Goal: Task Accomplishment & Management: Manage account settings

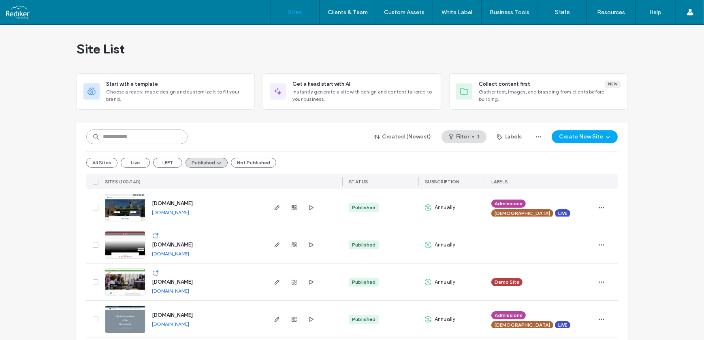
click at [140, 136] on input at bounding box center [136, 137] width 101 height 15
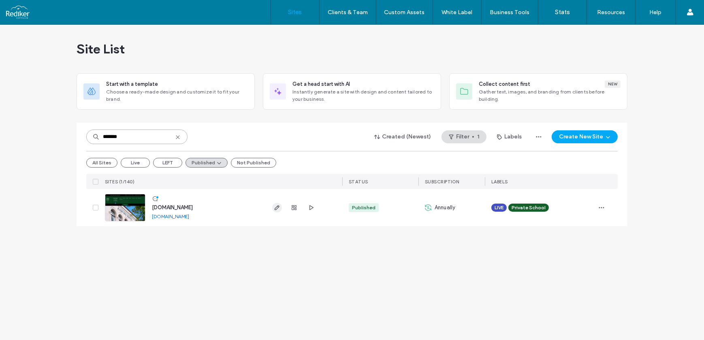
type input "*******"
click at [279, 206] on use "button" at bounding box center [277, 207] width 5 height 5
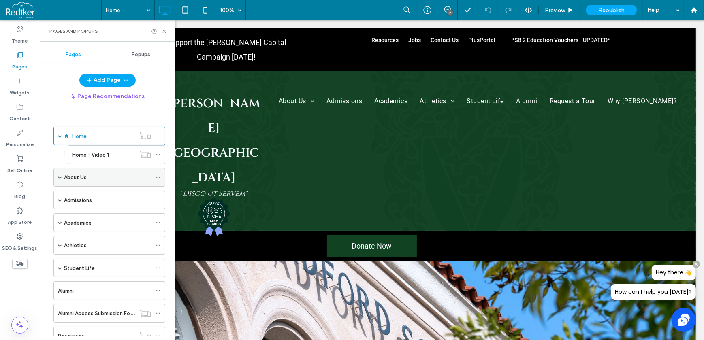
click at [60, 178] on span at bounding box center [60, 177] width 4 height 4
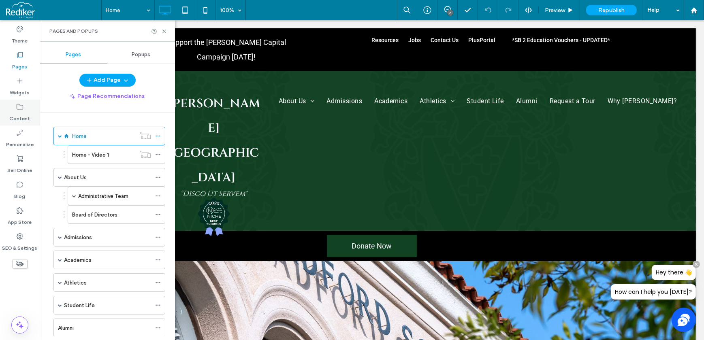
click at [21, 113] on label "Content" at bounding box center [20, 116] width 21 height 11
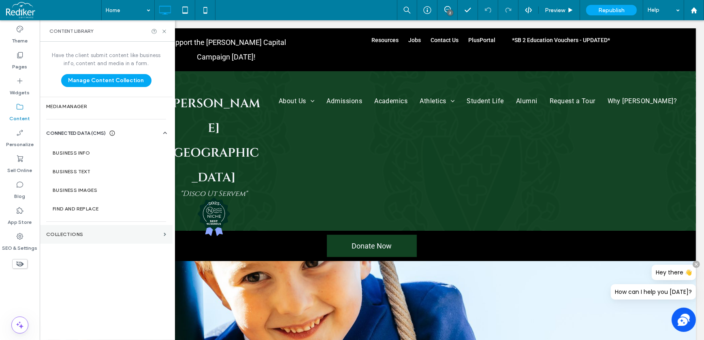
click at [99, 237] on section "Collections" at bounding box center [106, 234] width 133 height 19
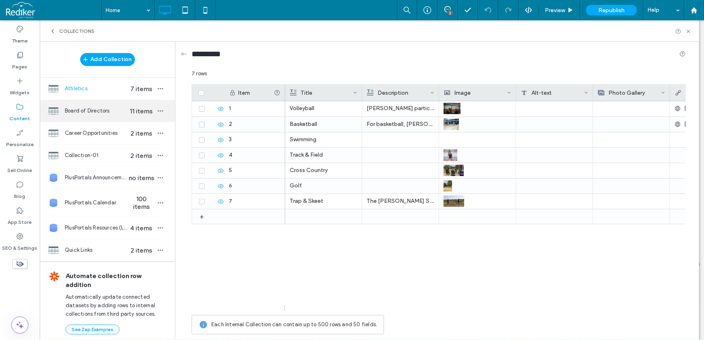
click at [109, 107] on span "Board of Directors" at bounding box center [96, 111] width 62 height 8
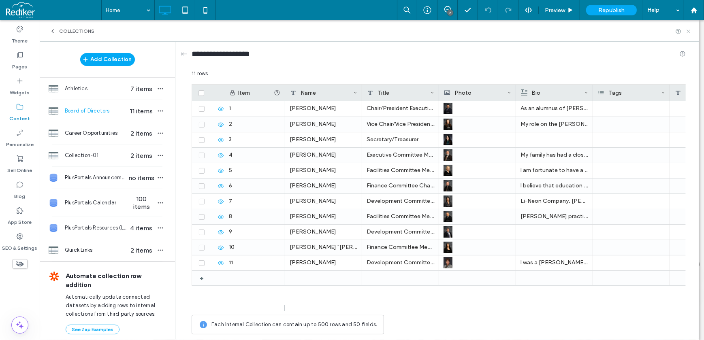
click at [685, 30] on icon at bounding box center [688, 31] width 6 height 6
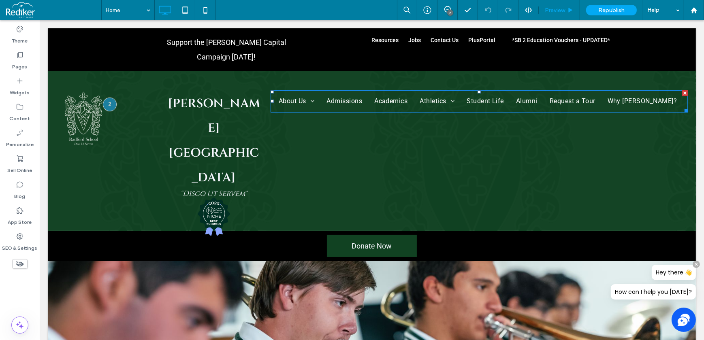
click at [561, 8] on span "Preview" at bounding box center [555, 10] width 20 height 7
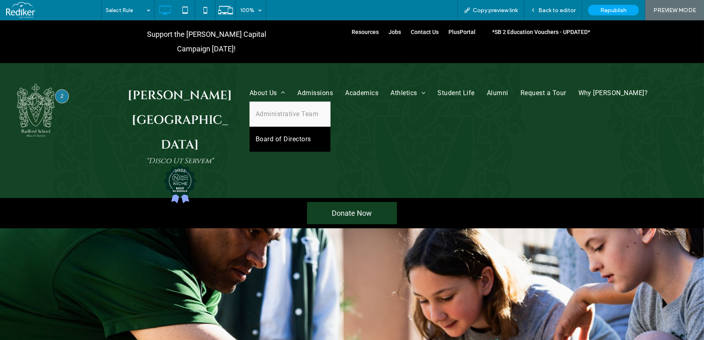
click at [268, 133] on span "Board of Directors" at bounding box center [282, 139] width 55 height 13
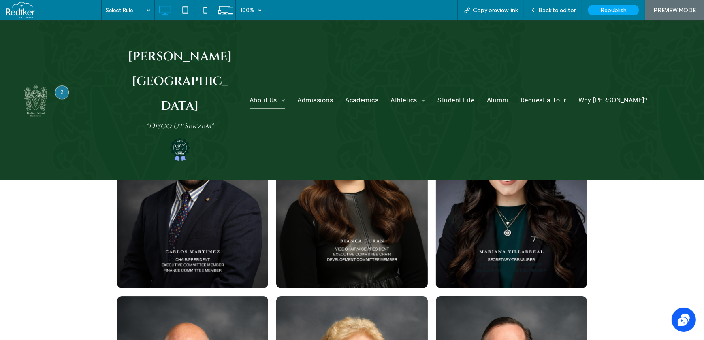
scroll to position [184, 0]
click at [521, 234] on link at bounding box center [511, 191] width 151 height 194
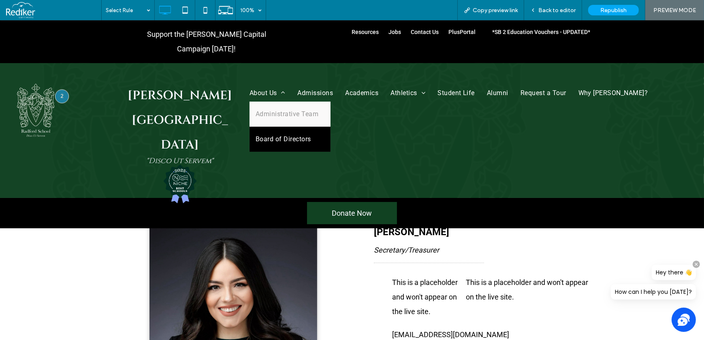
click at [275, 133] on span "Board of Directors" at bounding box center [282, 139] width 55 height 13
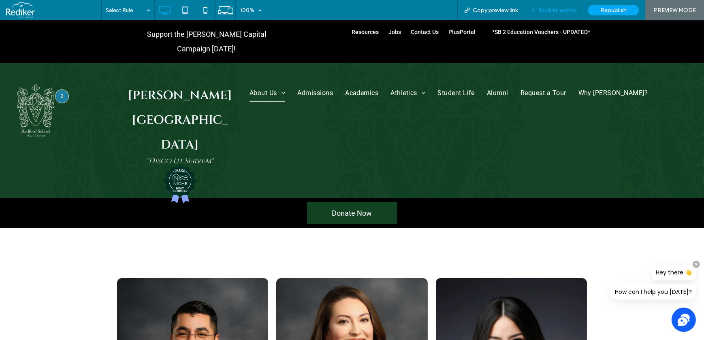
click at [556, 10] on span "Back to editor" at bounding box center [556, 10] width 37 height 7
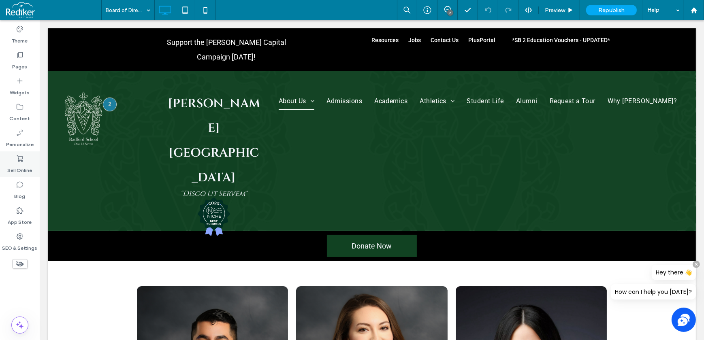
click at [17, 165] on label "Sell Online" at bounding box center [20, 168] width 25 height 11
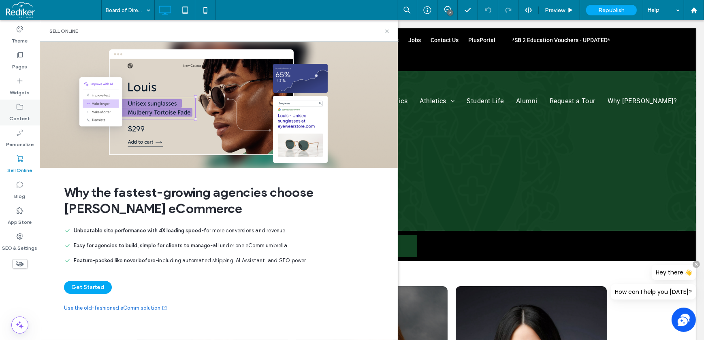
click at [18, 109] on icon at bounding box center [20, 107] width 8 height 8
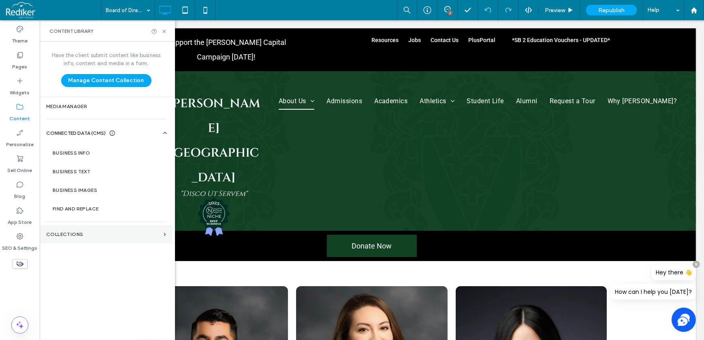
click at [97, 232] on label "Collections" at bounding box center [103, 235] width 114 height 6
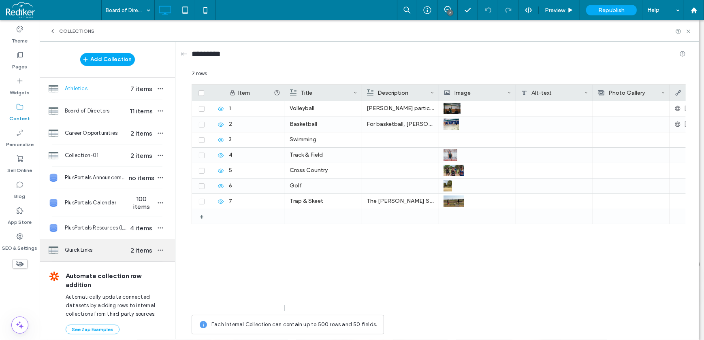
click at [97, 249] on span "Quick Links" at bounding box center [96, 250] width 62 height 8
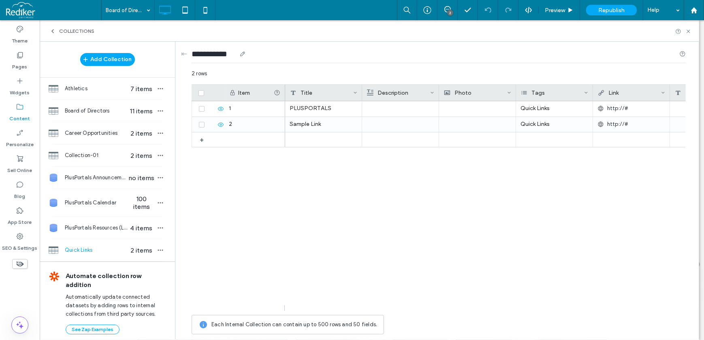
drag, startPoint x: 213, startPoint y: 53, endPoint x: 162, endPoint y: 51, distance: 51.4
click at [162, 51] on div "**********" at bounding box center [369, 191] width 659 height 298
type input "**********"
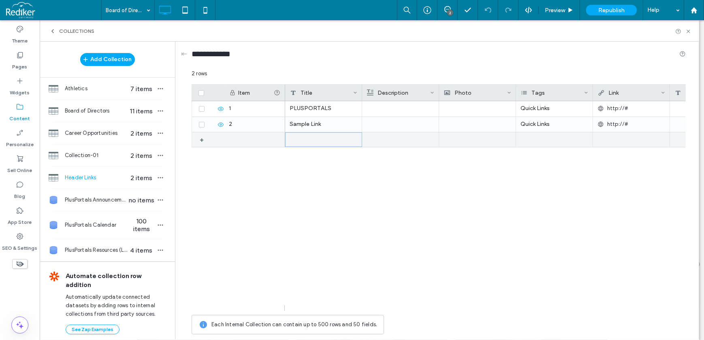
click at [318, 134] on div at bounding box center [323, 139] width 77 height 15
click at [304, 136] on div at bounding box center [323, 139] width 77 height 15
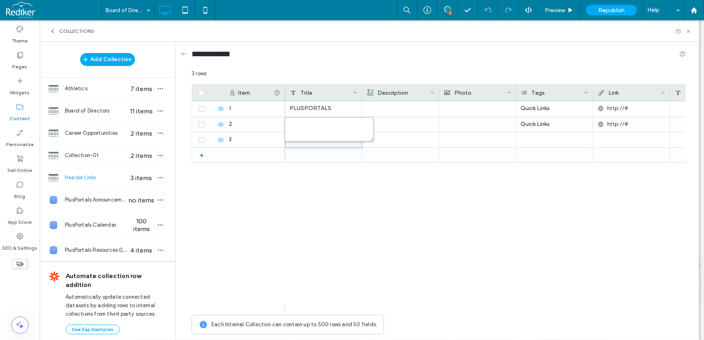
click at [309, 127] on textarea "plain-text-cell" at bounding box center [329, 129] width 89 height 24
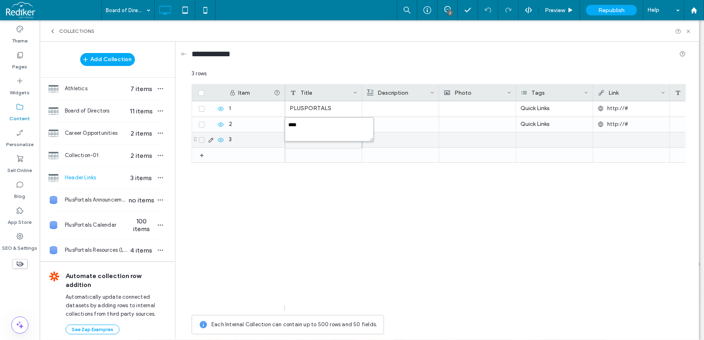
type textarea "****"
click at [414, 133] on div at bounding box center [530, 139] width 490 height 15
click at [320, 135] on div at bounding box center [323, 140] width 76 height 15
click at [320, 146] on div at bounding box center [323, 140] width 76 height 15
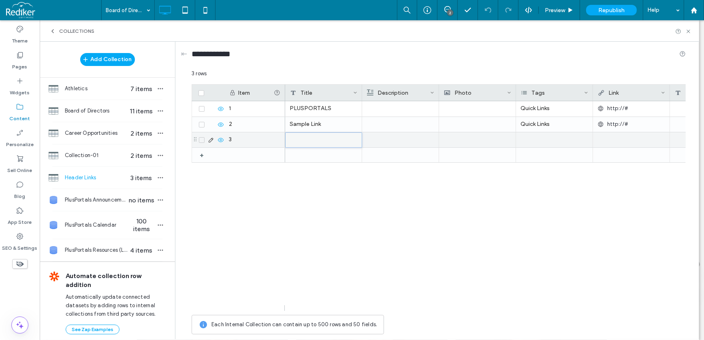
click at [320, 140] on div at bounding box center [323, 140] width 76 height 15
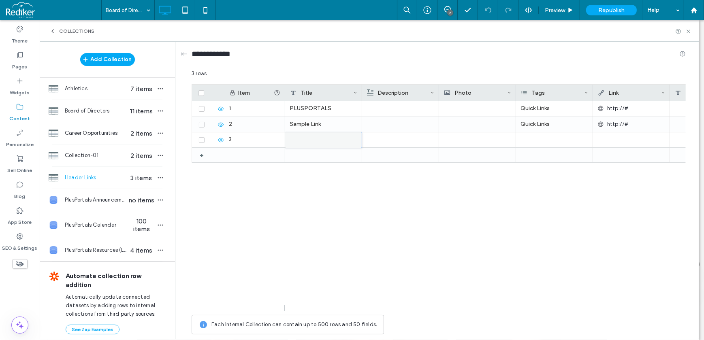
click at [360, 198] on div "PLUSPORTALS Quick Links http://# Sample Link Quick Links http://#" at bounding box center [485, 206] width 400 height 210
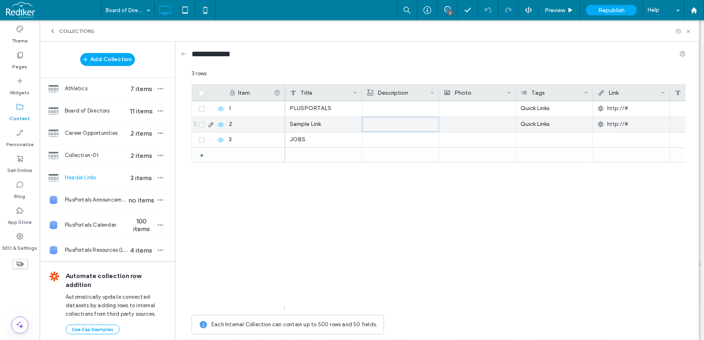
click at [392, 128] on div at bounding box center [400, 124] width 67 height 14
click at [433, 91] on icon at bounding box center [432, 93] width 4 height 4
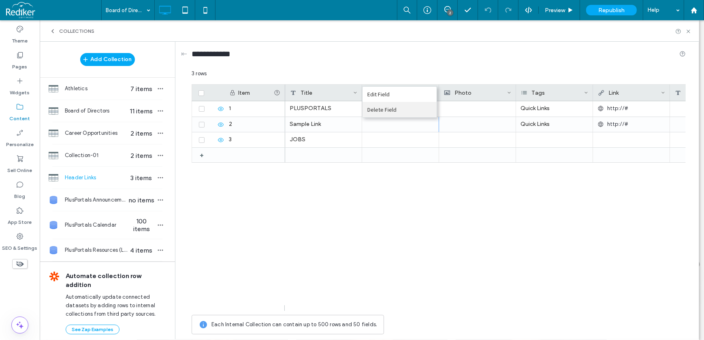
click at [407, 105] on div "Delete Field" at bounding box center [399, 109] width 74 height 15
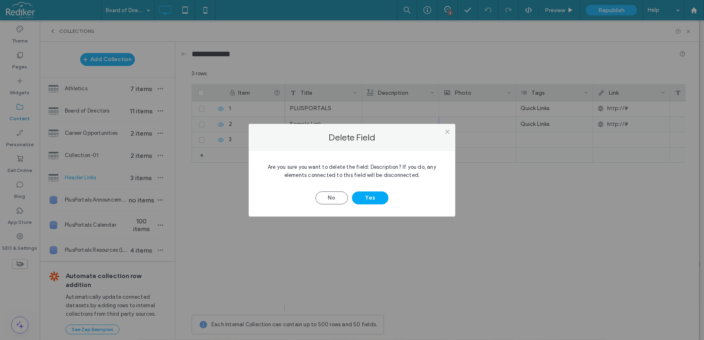
drag, startPoint x: 384, startPoint y: 197, endPoint x: 458, endPoint y: 130, distance: 99.8
click at [392, 189] on div "No Yes" at bounding box center [352, 193] width 182 height 21
click at [376, 194] on button "Yes" at bounding box center [370, 198] width 36 height 13
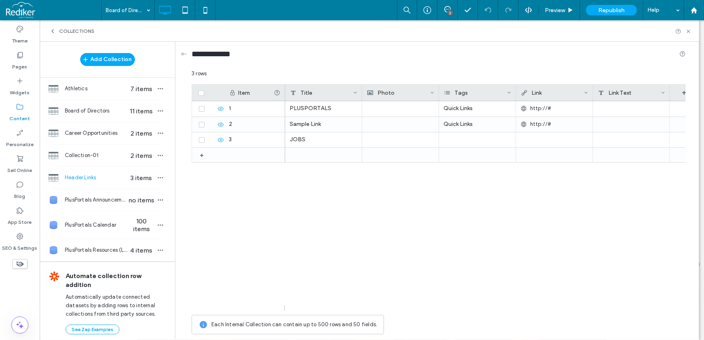
click at [432, 94] on icon at bounding box center [432, 93] width 4 height 4
click at [392, 109] on div "Delete Field" at bounding box center [399, 109] width 74 height 15
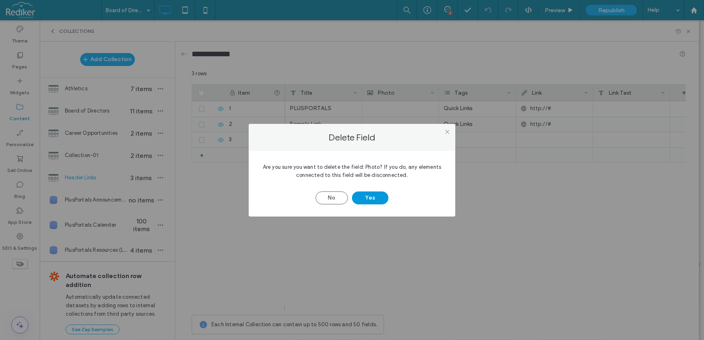
click at [370, 196] on button "Yes" at bounding box center [370, 198] width 36 height 13
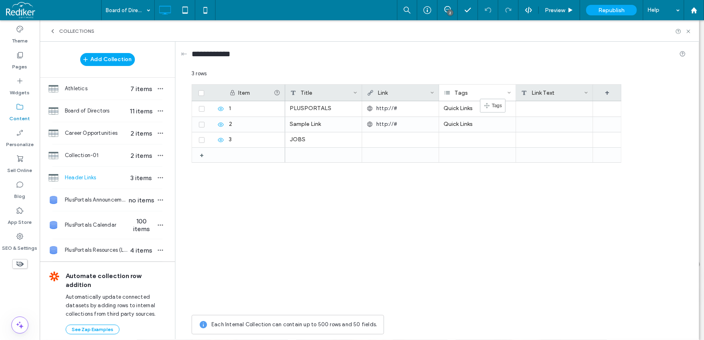
drag, startPoint x: 402, startPoint y: 92, endPoint x: 492, endPoint y: 102, distance: 89.7
click at [585, 92] on icon at bounding box center [586, 93] width 4 height 4
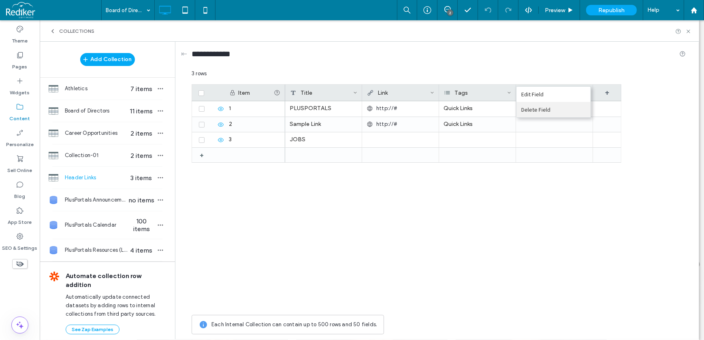
click at [546, 112] on div "Delete Field" at bounding box center [553, 109] width 74 height 15
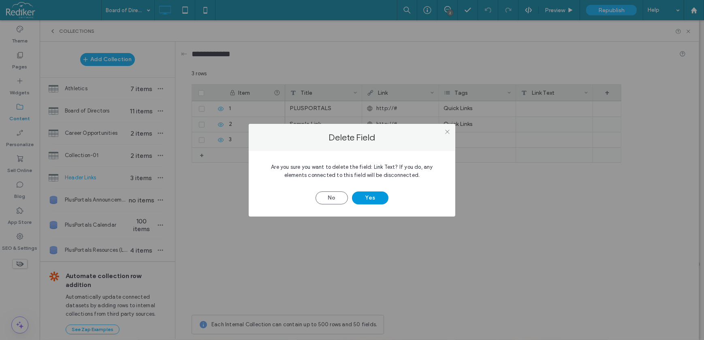
click at [374, 199] on button "Yes" at bounding box center [370, 198] width 36 height 13
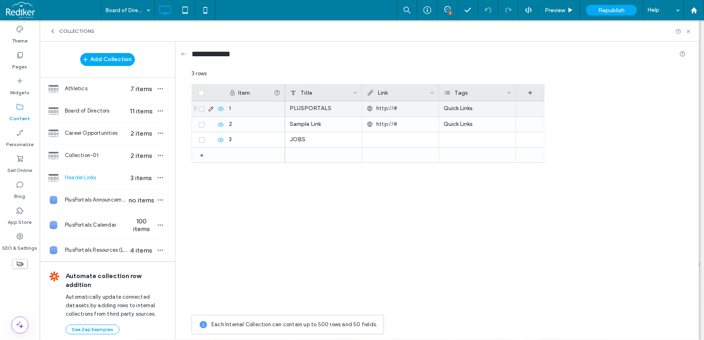
click at [484, 111] on div "Quick Links" at bounding box center [477, 108] width 77 height 15
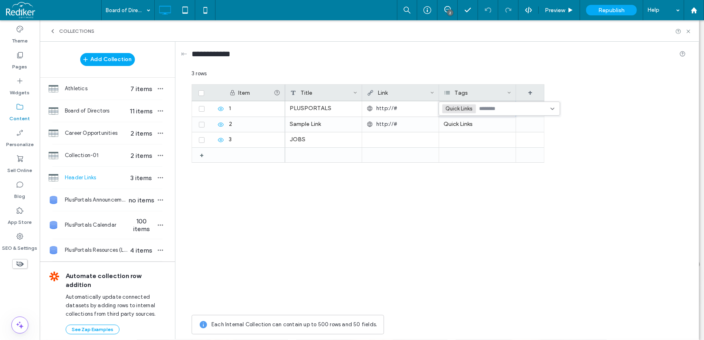
click at [492, 109] on input at bounding box center [507, 108] width 56 height 6
click at [484, 181] on div "PLUSPORTALS http://# Sample Link http://# Quick Links JOBS" at bounding box center [414, 206] width 259 height 210
click at [483, 93] on div "Tags" at bounding box center [475, 93] width 63 height 16
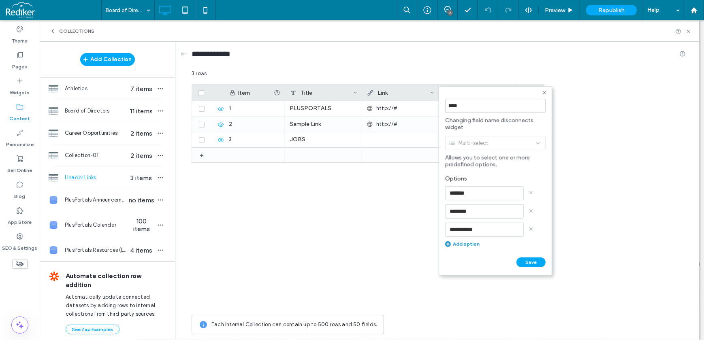
click at [459, 247] on div "Add option" at bounding box center [495, 244] width 100 height 6
click at [489, 252] on input at bounding box center [484, 248] width 79 height 14
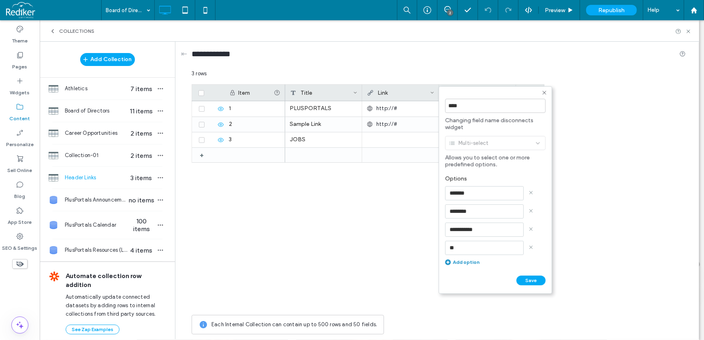
type input "*"
type input "******"
click at [458, 263] on div "Add option" at bounding box center [495, 262] width 100 height 6
click at [541, 114] on div "****" at bounding box center [495, 106] width 100 height 22
click at [546, 92] on icon at bounding box center [544, 92] width 6 height 6
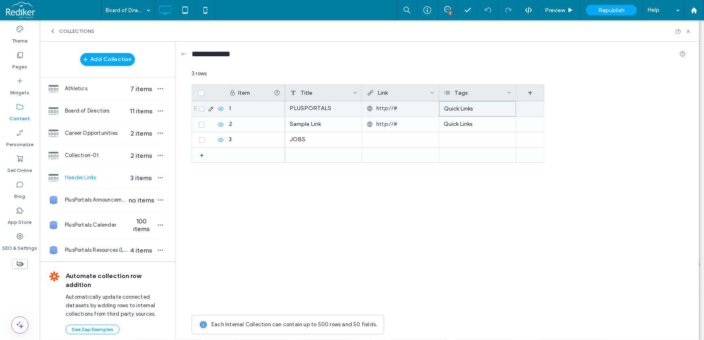
click at [463, 111] on div "Quick Links" at bounding box center [477, 108] width 77 height 15
click at [464, 111] on div "Quick Links" at bounding box center [477, 108] width 77 height 15
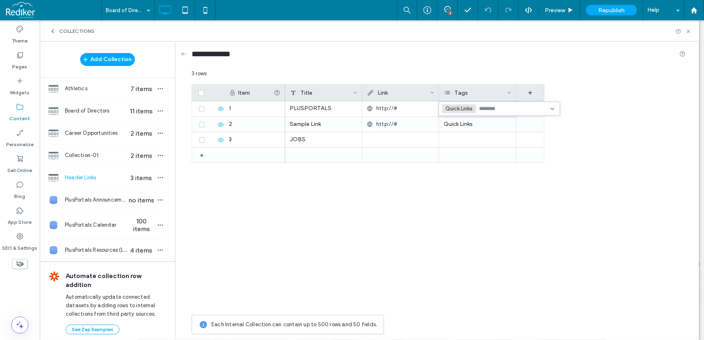
click at [486, 105] on input at bounding box center [507, 108] width 56 height 6
click at [507, 90] on span at bounding box center [509, 93] width 4 height 16
click at [475, 100] on div "Edit Field" at bounding box center [476, 94] width 74 height 15
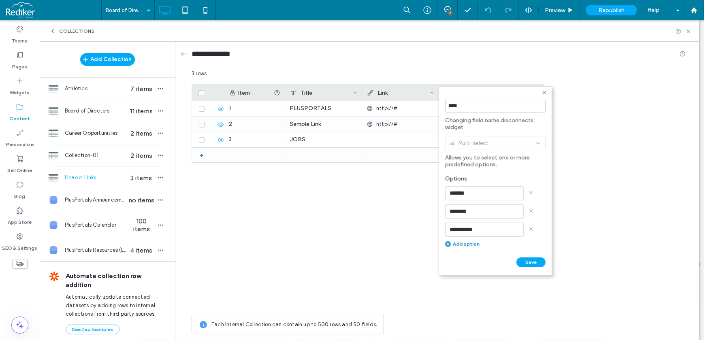
click at [466, 240] on div "**********" at bounding box center [495, 211] width 100 height 80
click at [466, 241] on div "Add option" at bounding box center [495, 244] width 100 height 6
click at [462, 246] on input at bounding box center [484, 248] width 79 height 14
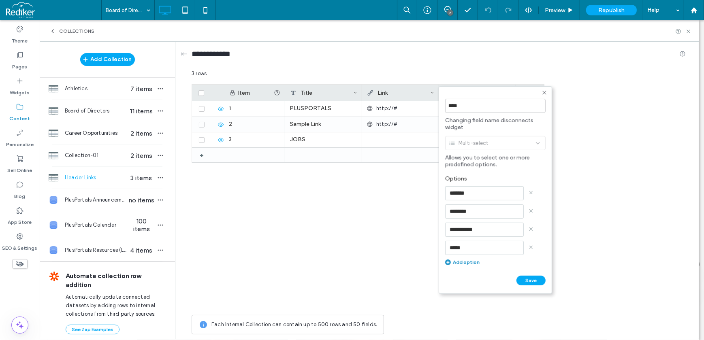
type input "******"
click input "******" at bounding box center [454, 288] width 18 height 7
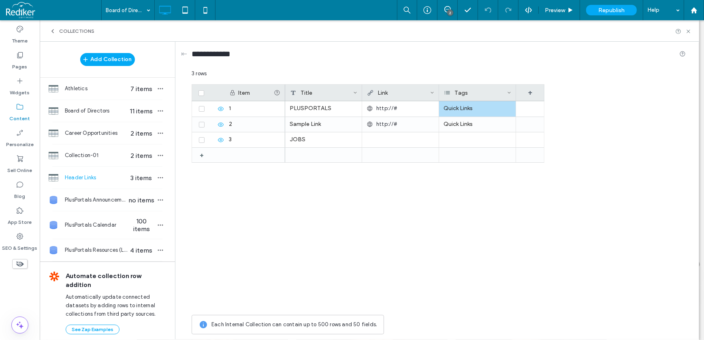
click at [511, 93] on div "Tags" at bounding box center [477, 93] width 77 height 16
click at [493, 95] on div "Tags" at bounding box center [475, 93] width 63 height 16
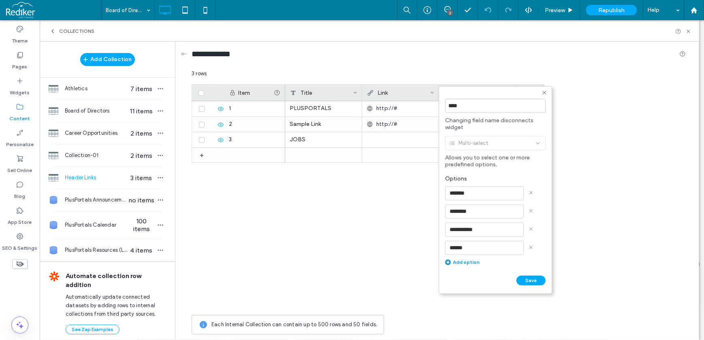
click at [545, 92] on icon at bounding box center [544, 92] width 6 height 6
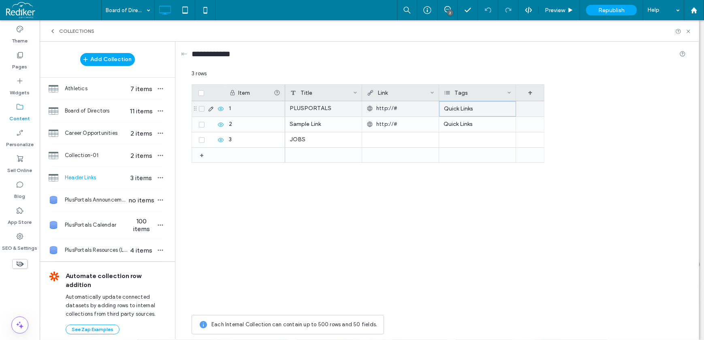
click at [490, 110] on div "Quick Links" at bounding box center [477, 108] width 77 height 15
click at [490, 109] on div "Quick Links" at bounding box center [477, 108] width 77 height 15
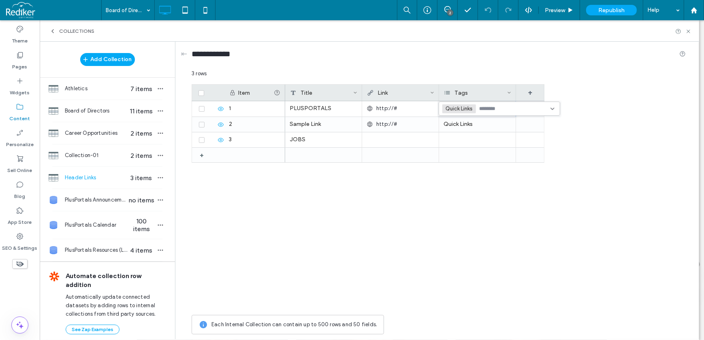
click at [472, 106] on span "Quick Links" at bounding box center [459, 108] width 29 height 6
click at [478, 108] on input at bounding box center [470, 108] width 56 height 6
click at [467, 165] on span "Header" at bounding box center [463, 165] width 18 height 8
click at [529, 85] on div "+" at bounding box center [530, 93] width 28 height 16
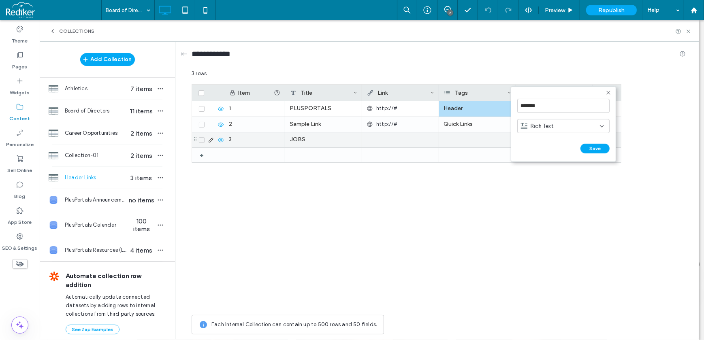
click at [478, 131] on div "PLUSPORTALS http://# Header Sample Link http://# Quick Links JOBS" at bounding box center [453, 132] width 336 height 62
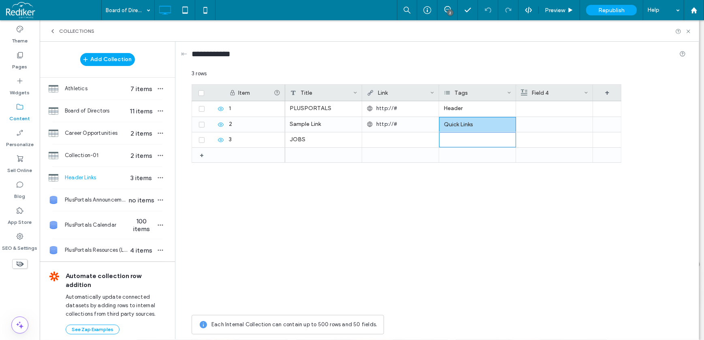
click at [575, 92] on div "Field 4" at bounding box center [552, 93] width 63 height 16
click at [589, 70] on div "3 rows" at bounding box center [439, 77] width 494 height 15
click at [585, 92] on icon at bounding box center [586, 93] width 4 height 4
click at [562, 111] on div "Delete Field" at bounding box center [553, 109] width 74 height 15
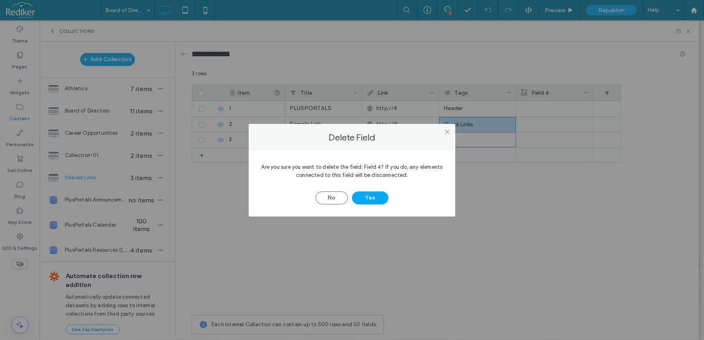
click at [377, 190] on div "No Yes" at bounding box center [352, 193] width 182 height 21
click at [374, 195] on button "Yes" at bounding box center [370, 198] width 36 height 13
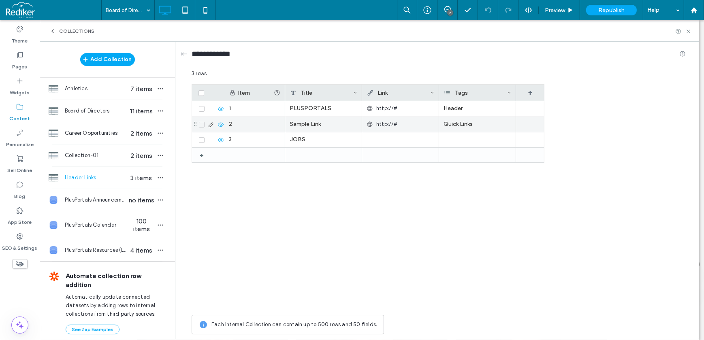
click at [497, 125] on div "Quick Links" at bounding box center [477, 124] width 77 height 15
click at [552, 121] on div "Quick Links +0 Quick Links +0" at bounding box center [499, 124] width 121 height 14
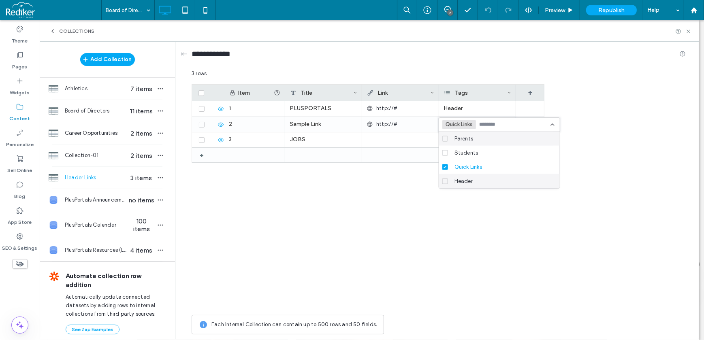
click at [457, 179] on span "Header" at bounding box center [463, 181] width 18 height 8
click at [454, 164] on span "Quick Links" at bounding box center [468, 167] width 28 height 8
click at [591, 106] on div "Item Title Link Tags + + 1 2 3 PLUSPORTALS http://# Header Sample Link http://#…" at bounding box center [439, 197] width 494 height 227
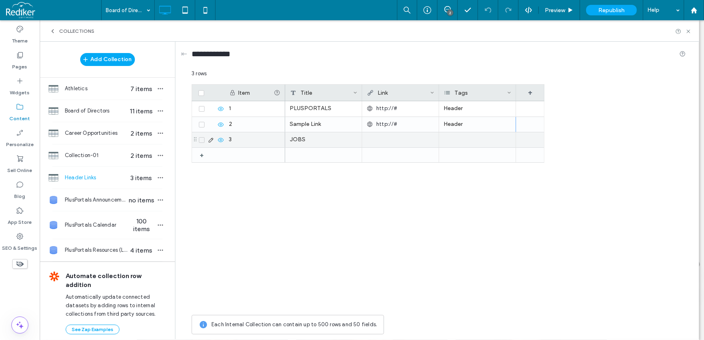
click at [492, 140] on div at bounding box center [477, 139] width 77 height 15
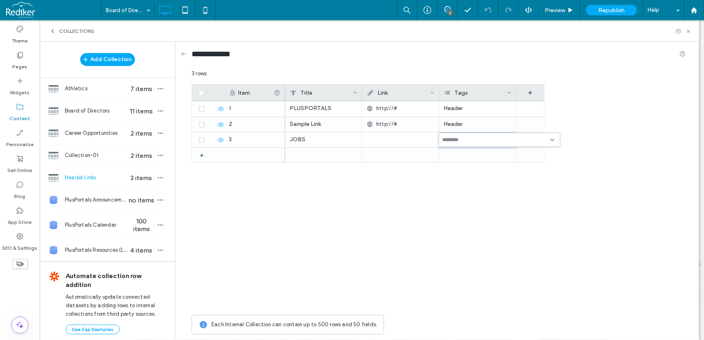
click at [553, 136] on div at bounding box center [499, 140] width 121 height 14
click at [474, 194] on div "Header" at bounding box center [502, 196] width 102 height 14
click at [562, 83] on div "3 rows" at bounding box center [439, 77] width 494 height 15
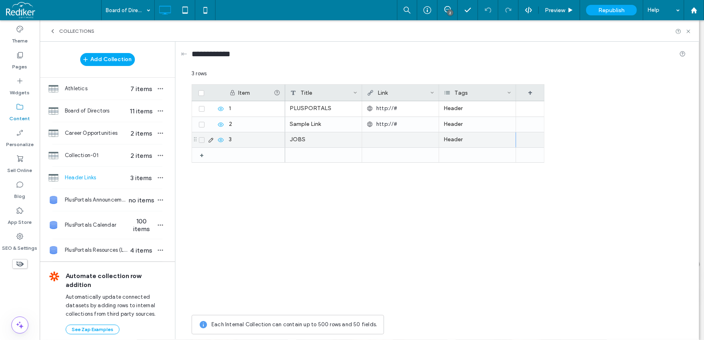
click at [392, 138] on div at bounding box center [400, 139] width 68 height 15
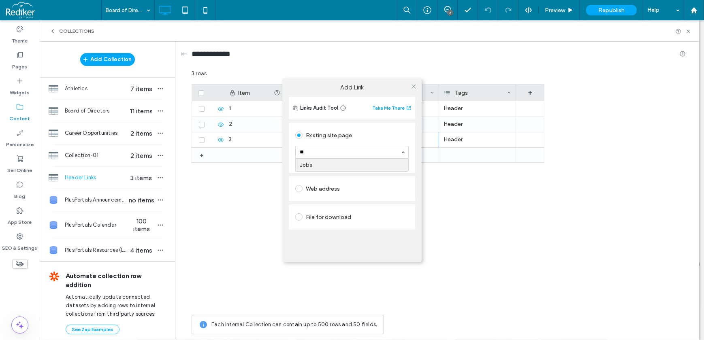
type input "***"
click at [415, 88] on use at bounding box center [413, 86] width 4 height 4
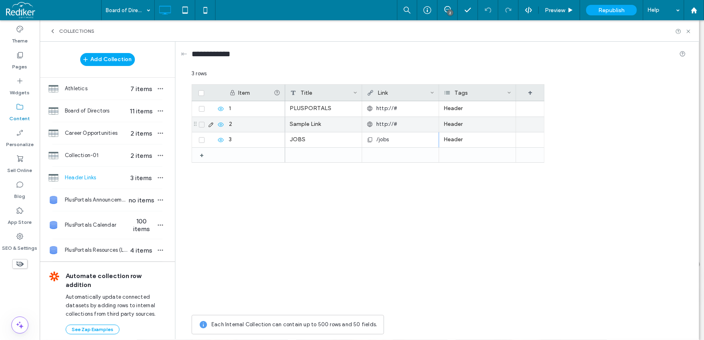
click at [317, 126] on div "Sample Link" at bounding box center [323, 124] width 77 height 15
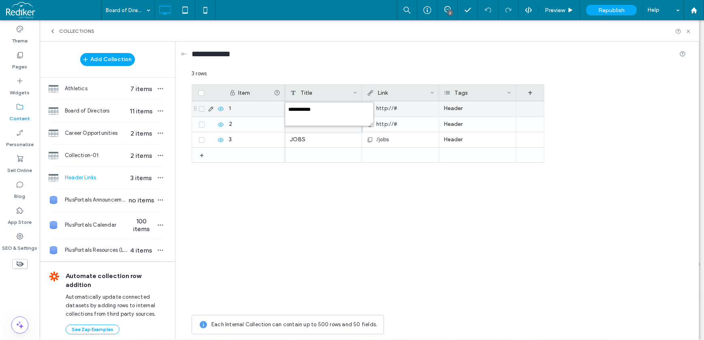
drag, startPoint x: 329, startPoint y: 108, endPoint x: 253, endPoint y: 105, distance: 76.6
click at [253, 105] on div "**********" at bounding box center [439, 204] width 494 height 269
click at [318, 106] on textarea "**********" at bounding box center [329, 114] width 89 height 24
drag, startPoint x: 291, startPoint y: 107, endPoint x: 288, endPoint y: 102, distance: 6.0
click at [288, 102] on textarea "**********" at bounding box center [329, 114] width 89 height 24
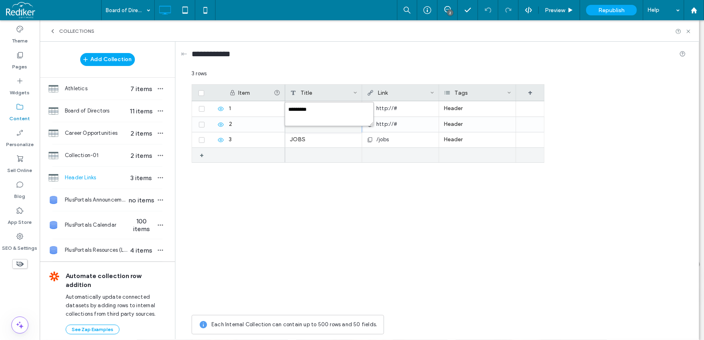
type textarea "**********"
click at [405, 125] on div "http://#" at bounding box center [400, 124] width 67 height 15
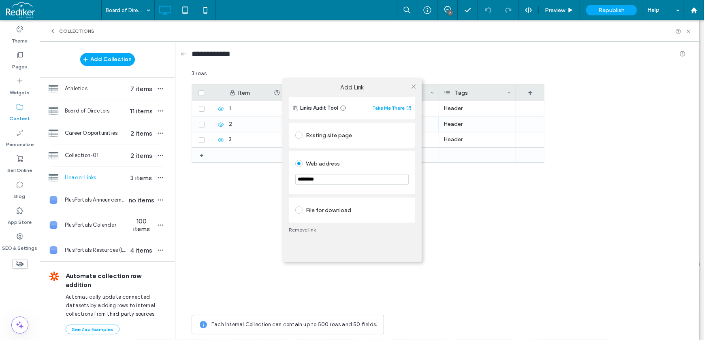
drag, startPoint x: 332, startPoint y: 181, endPoint x: 238, endPoint y: 181, distance: 94.3
click at [238, 181] on div "Add Link Links Audit Tool Take Me There Existing site page Web address ********…" at bounding box center [352, 170] width 704 height 340
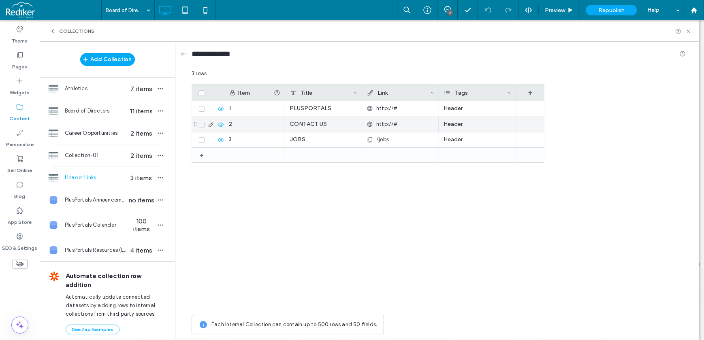
click at [388, 124] on span "http://#" at bounding box center [386, 124] width 21 height 8
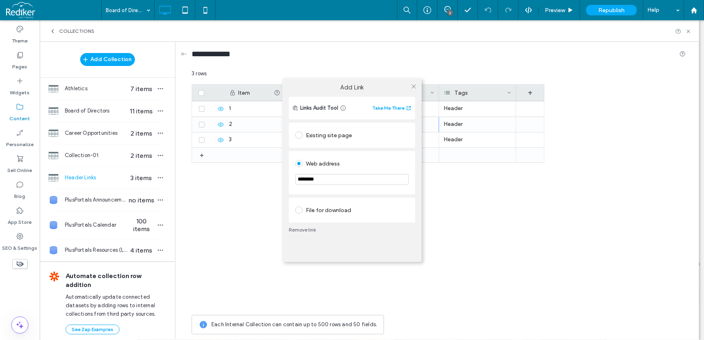
drag, startPoint x: 330, startPoint y: 180, endPoint x: 292, endPoint y: 179, distance: 38.5
click at [292, 179] on div "Web address ********" at bounding box center [352, 172] width 126 height 43
type input "*"
click at [322, 139] on div "Existing site page" at bounding box center [351, 135] width 113 height 13
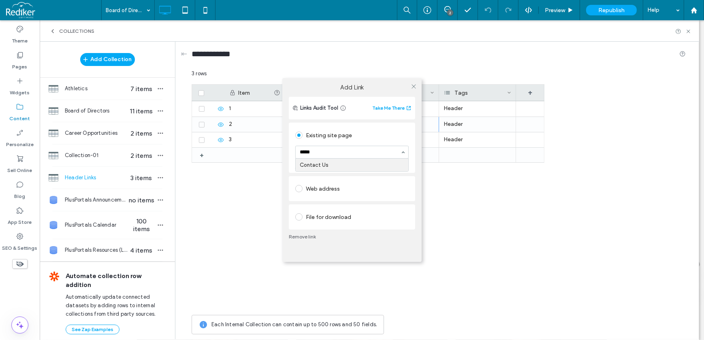
type input "******"
click at [411, 85] on icon at bounding box center [414, 86] width 6 height 6
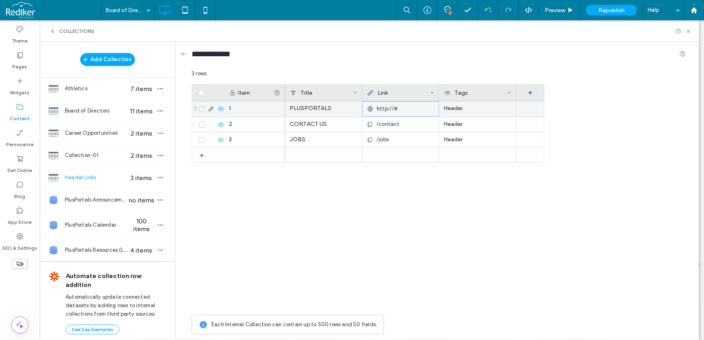
click at [406, 111] on div "http://#" at bounding box center [400, 109] width 67 height 15
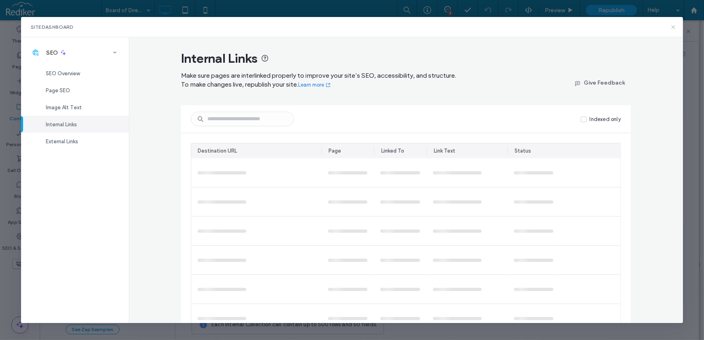
click at [676, 26] on icon at bounding box center [673, 27] width 6 height 6
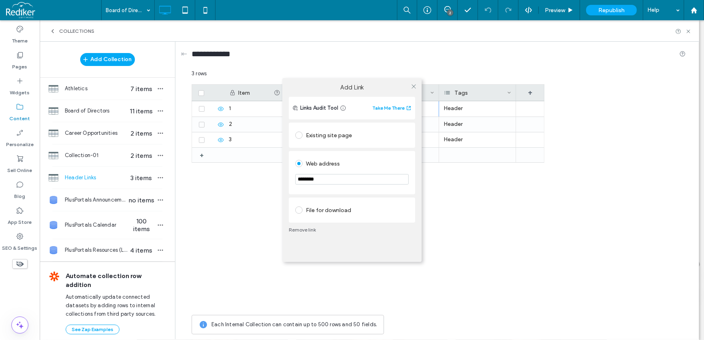
click at [319, 138] on div "Existing site page" at bounding box center [351, 135] width 113 height 13
click at [328, 194] on div "Web address" at bounding box center [351, 188] width 113 height 13
drag, startPoint x: 339, startPoint y: 177, endPoint x: 283, endPoint y: 172, distance: 55.7
click at [283, 172] on div "Links Audit Tool Take Me There Existing site page Resources Go to Page Web addr…" at bounding box center [351, 179] width 139 height 165
paste input "**********"
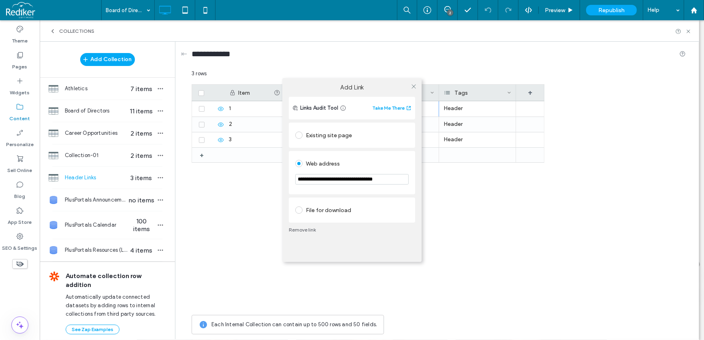
click at [387, 88] on label "Add Link" at bounding box center [352, 87] width 128 height 7
type input "**********"
click at [388, 147] on div "**********" at bounding box center [352, 172] width 126 height 102
click at [411, 84] on icon at bounding box center [414, 86] width 6 height 6
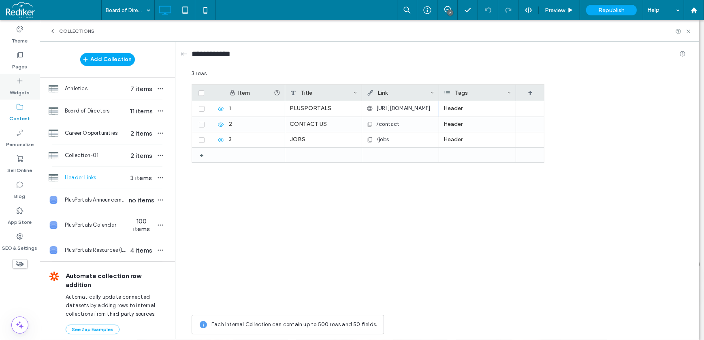
drag, startPoint x: 1, startPoint y: 81, endPoint x: 314, endPoint y: 158, distance: 322.0
click at [303, 155] on div at bounding box center [323, 155] width 77 height 15
click at [304, 154] on div at bounding box center [323, 155] width 77 height 15
click at [305, 155] on div at bounding box center [323, 155] width 77 height 15
drag, startPoint x: 302, startPoint y: 150, endPoint x: 305, endPoint y: 129, distance: 21.3
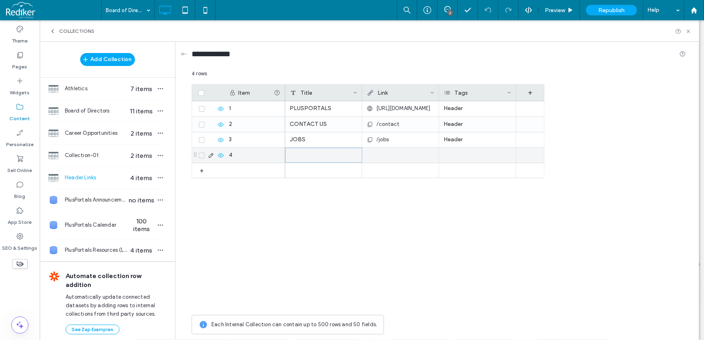
click at [302, 149] on div at bounding box center [323, 155] width 77 height 15
click at [311, 136] on textarea "plain-text-cell" at bounding box center [329, 145] width 89 height 24
type textarea "**********"
click at [404, 153] on div at bounding box center [400, 155] width 68 height 15
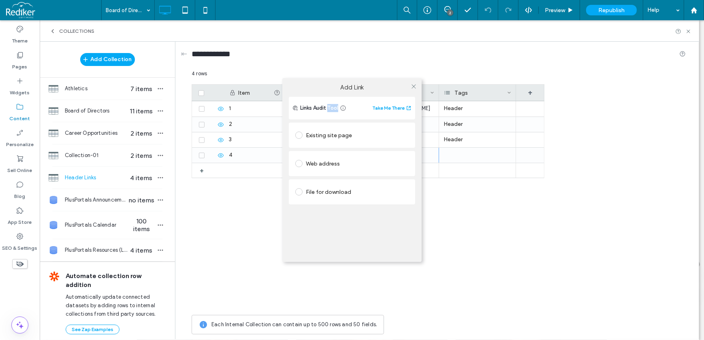
click at [333, 199] on div "File for download" at bounding box center [351, 191] width 113 height 17
click at [321, 210] on div "File" at bounding box center [352, 207] width 113 height 7
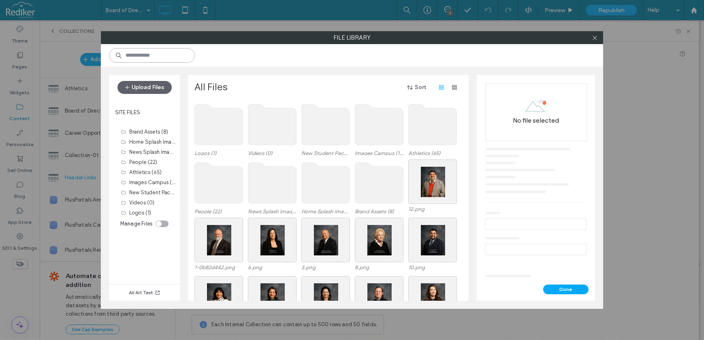
click at [168, 57] on input at bounding box center [152, 55] width 86 height 15
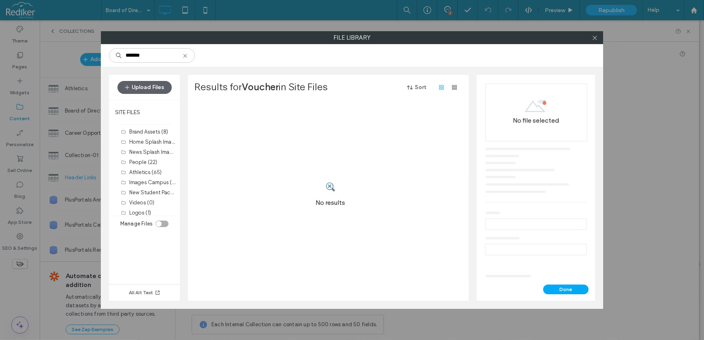
drag, startPoint x: 0, startPoint y: 0, endPoint x: 73, endPoint y: 64, distance: 96.7
click at [73, 64] on div "File Library ******* Upload Files SITE FILES Brand Assets (8) Home Splash Image…" at bounding box center [352, 170] width 704 height 340
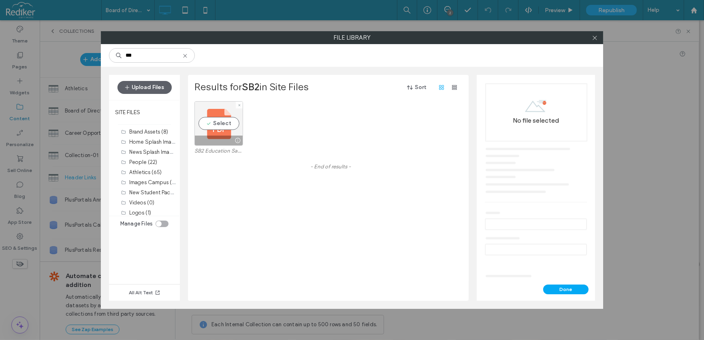
click at [219, 123] on div "Select" at bounding box center [218, 123] width 49 height 45
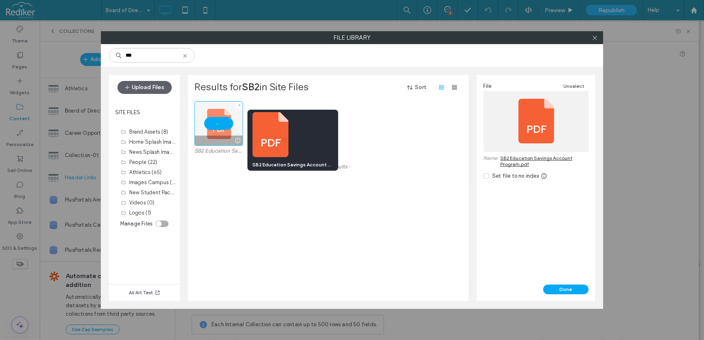
click at [237, 141] on div at bounding box center [237, 140] width 10 height 6
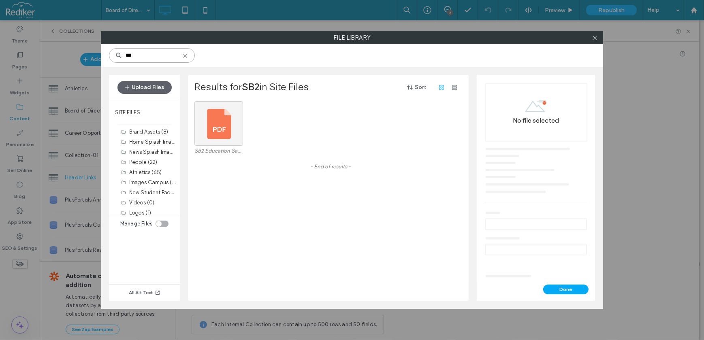
drag, startPoint x: 158, startPoint y: 56, endPoint x: 81, endPoint y: 55, distance: 76.9
click at [81, 55] on div "File Library *** Upload Files SITE FILES Brand Assets (8) Home Splash Images (8…" at bounding box center [352, 170] width 704 height 340
type input "*********"
click at [221, 118] on div "Select" at bounding box center [218, 123] width 49 height 45
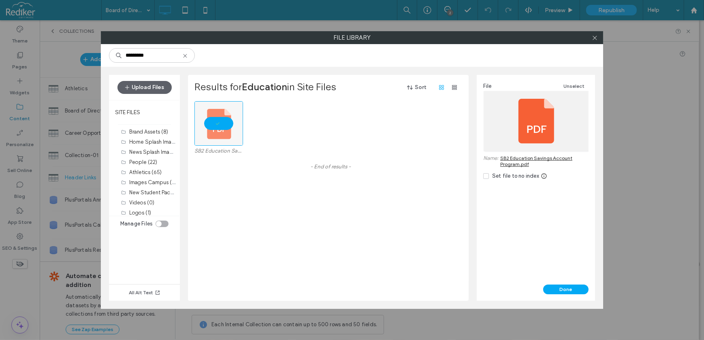
click at [555, 284] on div "File Unselect Name: SB2 Education Savings Account Program.pdf Set file to no in…" at bounding box center [536, 180] width 118 height 210
click at [557, 290] on button "Done" at bounding box center [565, 290] width 45 height 10
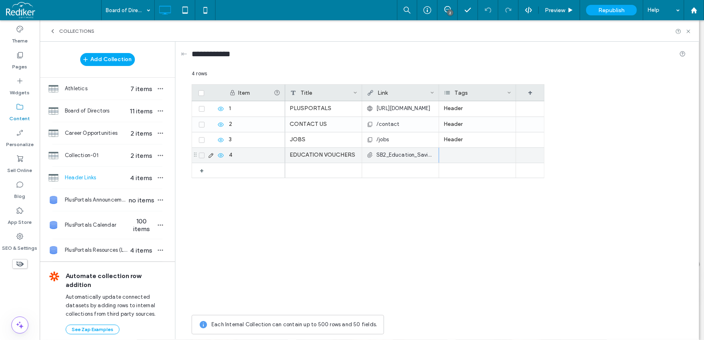
click at [456, 149] on div at bounding box center [477, 155] width 77 height 15
click at [468, 155] on div at bounding box center [477, 155] width 77 height 15
click at [501, 155] on div at bounding box center [477, 155] width 77 height 15
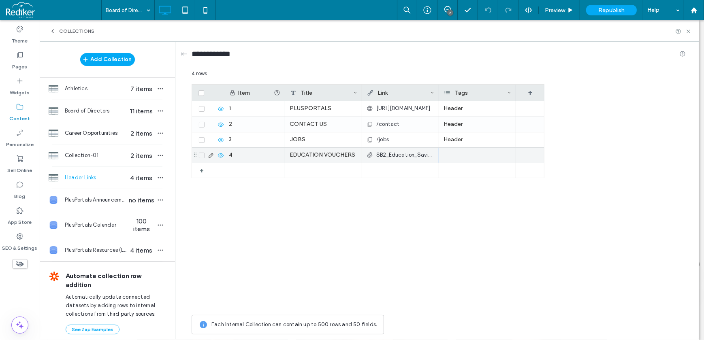
click at [501, 155] on div at bounding box center [477, 155] width 77 height 15
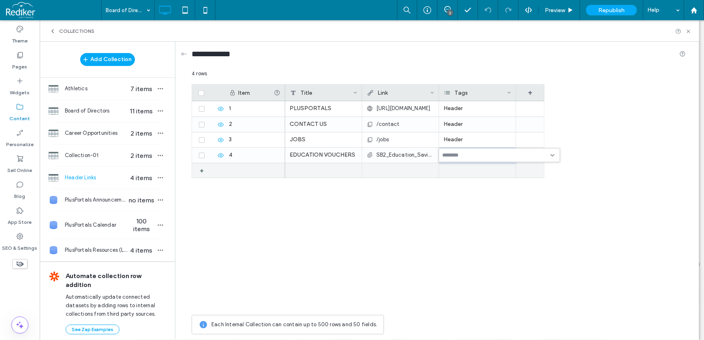
click at [480, 154] on input at bounding box center [470, 155] width 56 height 6
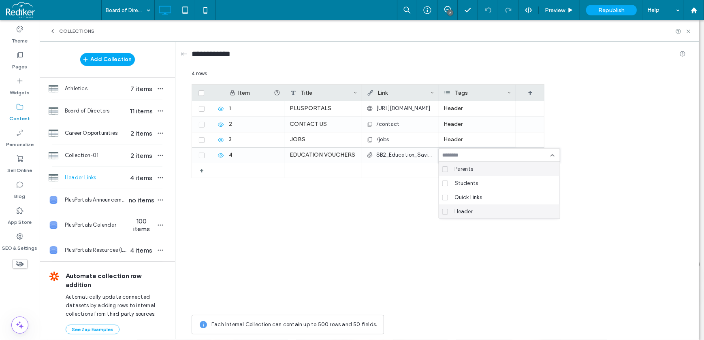
click at [460, 211] on span "Header" at bounding box center [463, 212] width 18 height 8
click at [595, 160] on div "Item Title Link Tags + + 4 1 2 3 EDUCATION VOUCHERS SB2_Education_Savings_Accou…" at bounding box center [439, 197] width 494 height 227
click at [572, 70] on div "4 rows" at bounding box center [439, 77] width 494 height 15
click at [689, 34] on icon at bounding box center [688, 31] width 6 height 6
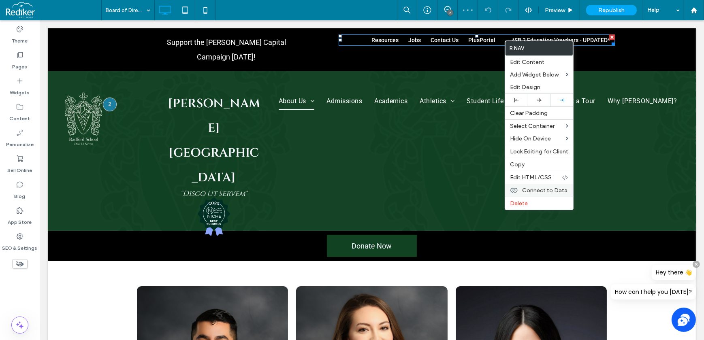
click at [533, 188] on span "Connect to Data" at bounding box center [544, 190] width 45 height 7
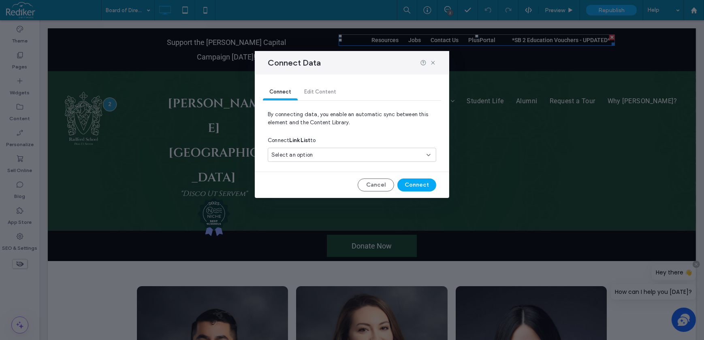
click at [332, 153] on div "Select an option" at bounding box center [346, 155] width 151 height 8
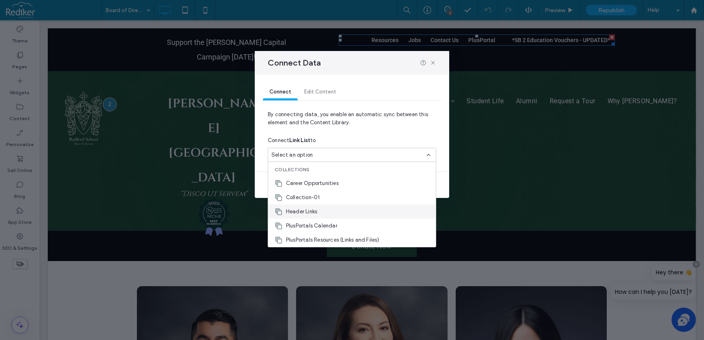
click at [320, 215] on div "Header Links" at bounding box center [352, 211] width 168 height 14
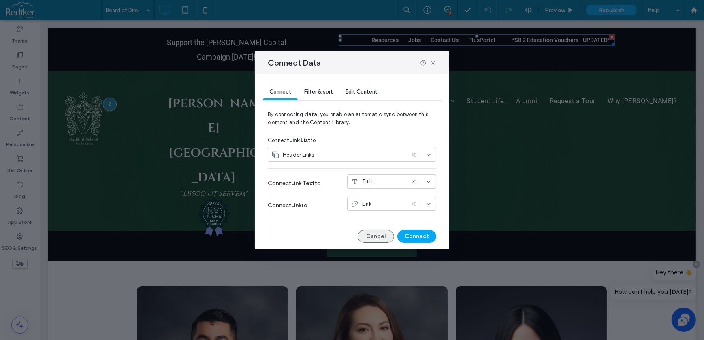
click at [380, 236] on button "Cancel" at bounding box center [376, 236] width 36 height 13
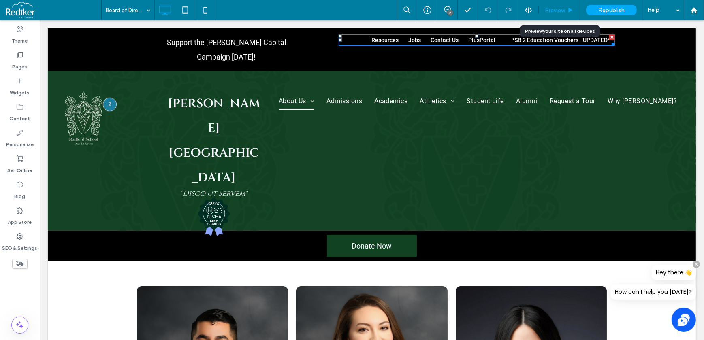
click at [569, 8] on use at bounding box center [570, 10] width 4 height 4
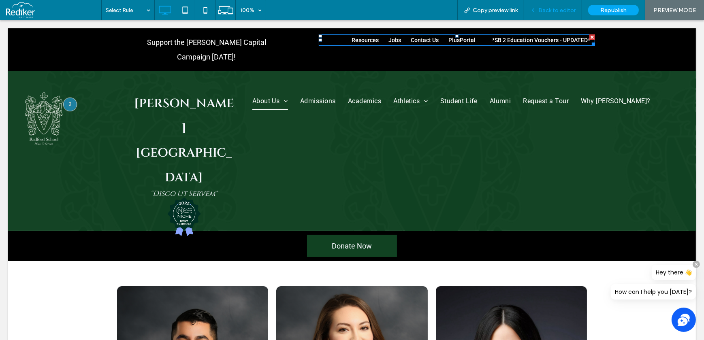
click at [553, 12] on span "Back to editor" at bounding box center [556, 10] width 37 height 7
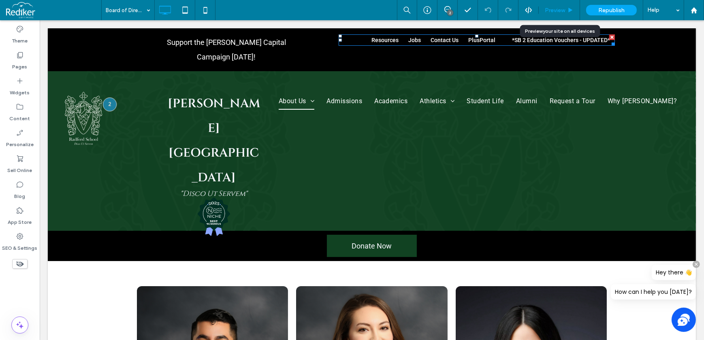
click at [553, 7] on span "Preview" at bounding box center [555, 10] width 20 height 7
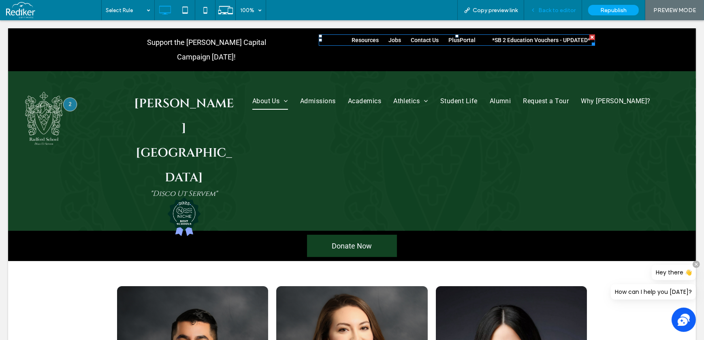
click at [549, 12] on span "Back to editor" at bounding box center [556, 10] width 37 height 7
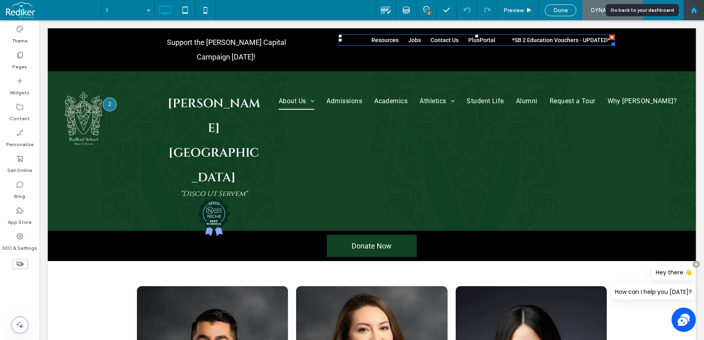
click at [692, 12] on use at bounding box center [693, 10] width 6 height 6
